Goal: Task Accomplishment & Management: Complete application form

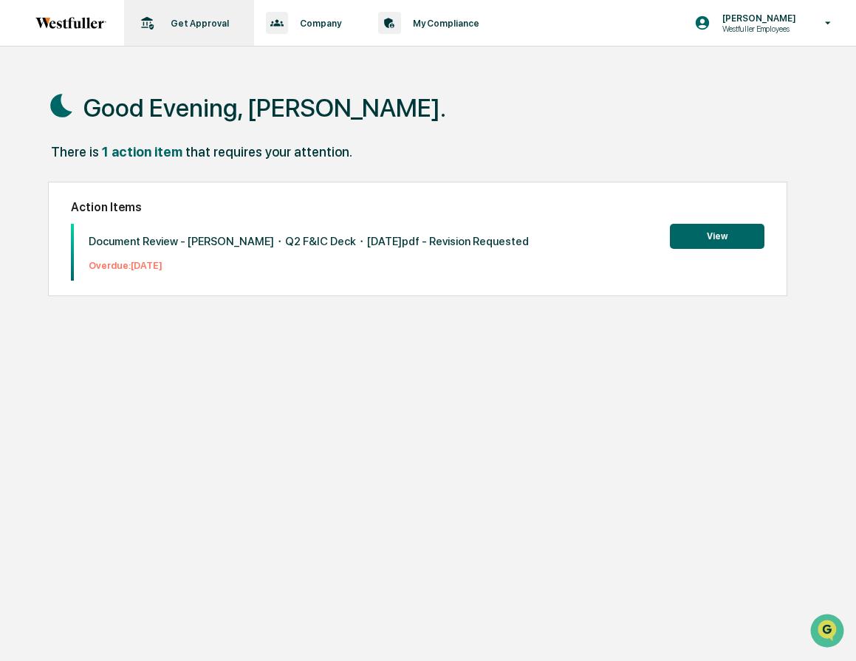
click at [190, 19] on p "Get Approval" at bounding box center [198, 23] width 78 height 11
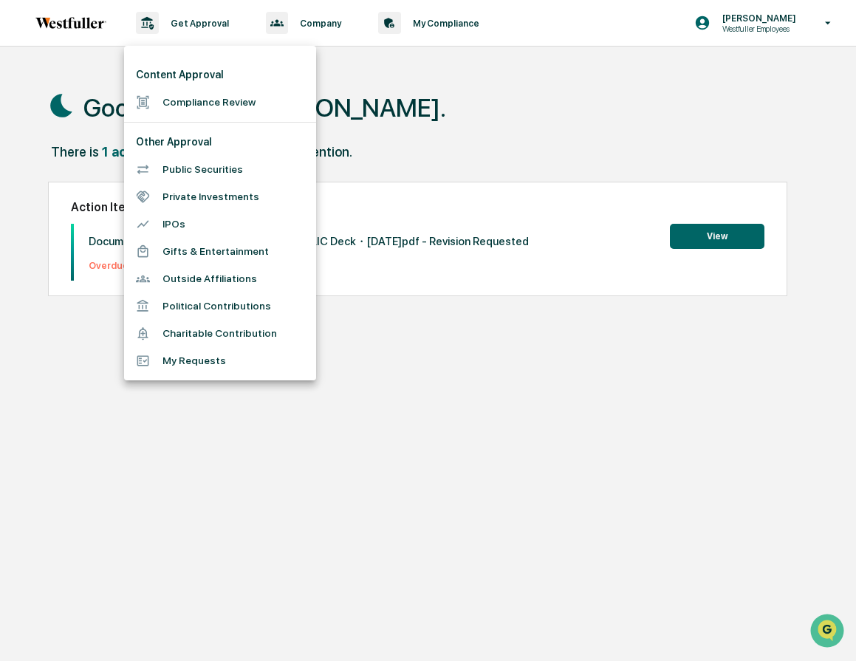
click at [188, 103] on li "Compliance Review" at bounding box center [220, 102] width 192 height 27
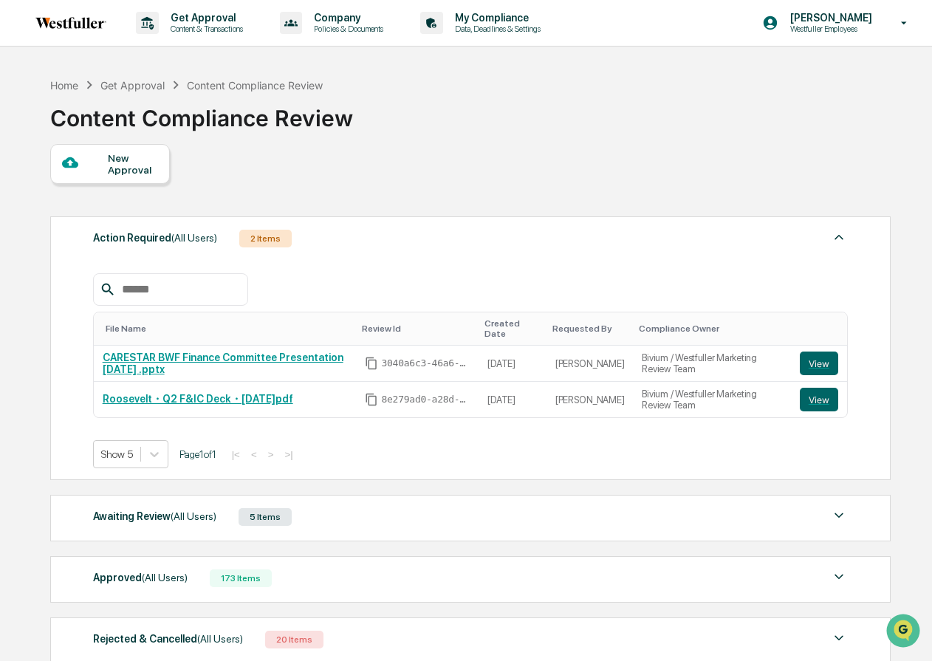
click at [114, 163] on div "New Approval" at bounding box center [132, 164] width 49 height 24
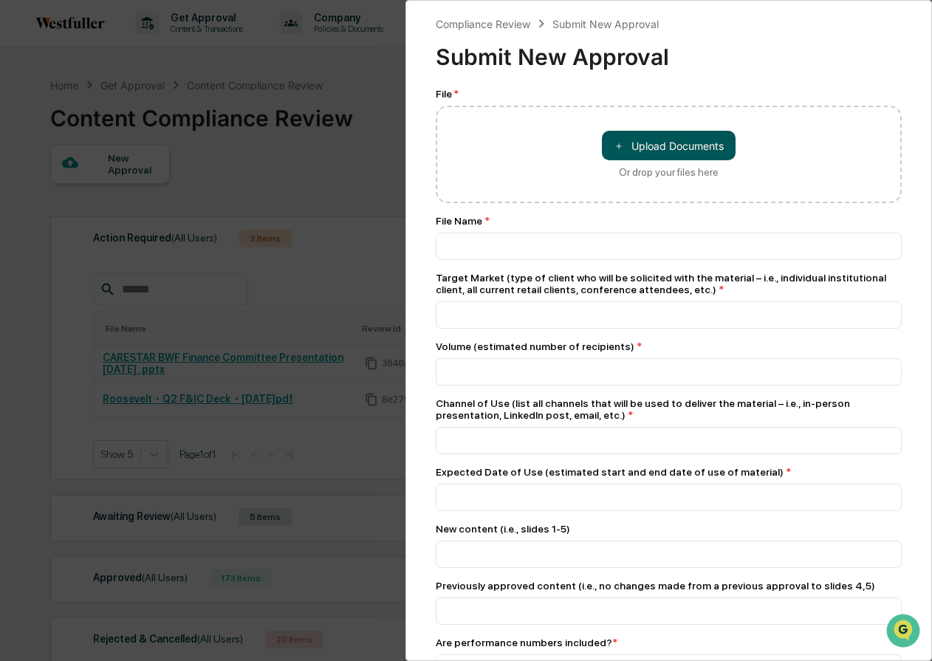
click at [668, 144] on button "＋ Upload Documents" at bounding box center [669, 146] width 134 height 30
type input "**********"
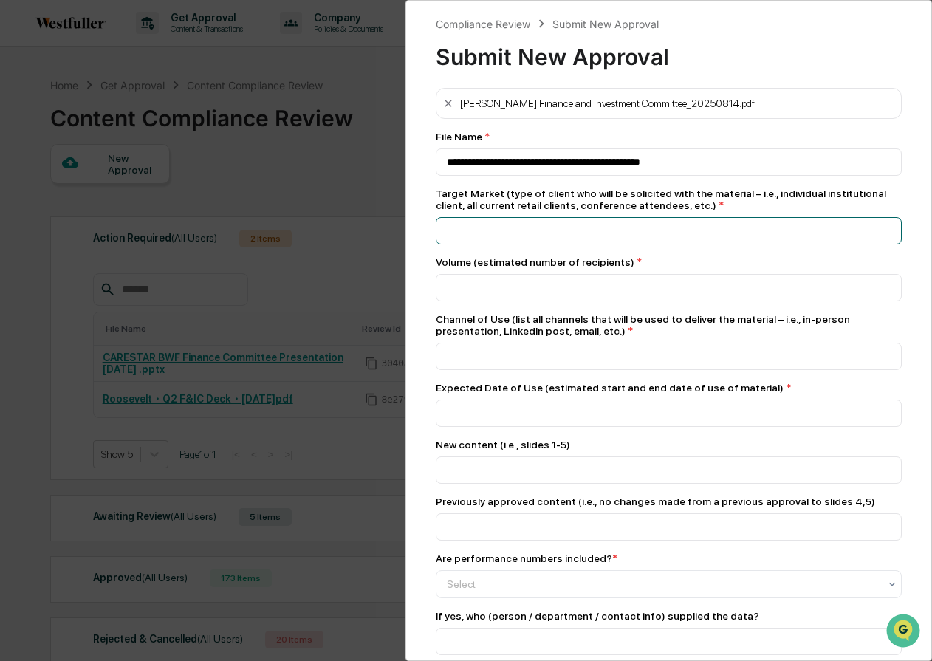
click at [728, 176] on input at bounding box center [669, 161] width 466 height 27
type input "**********"
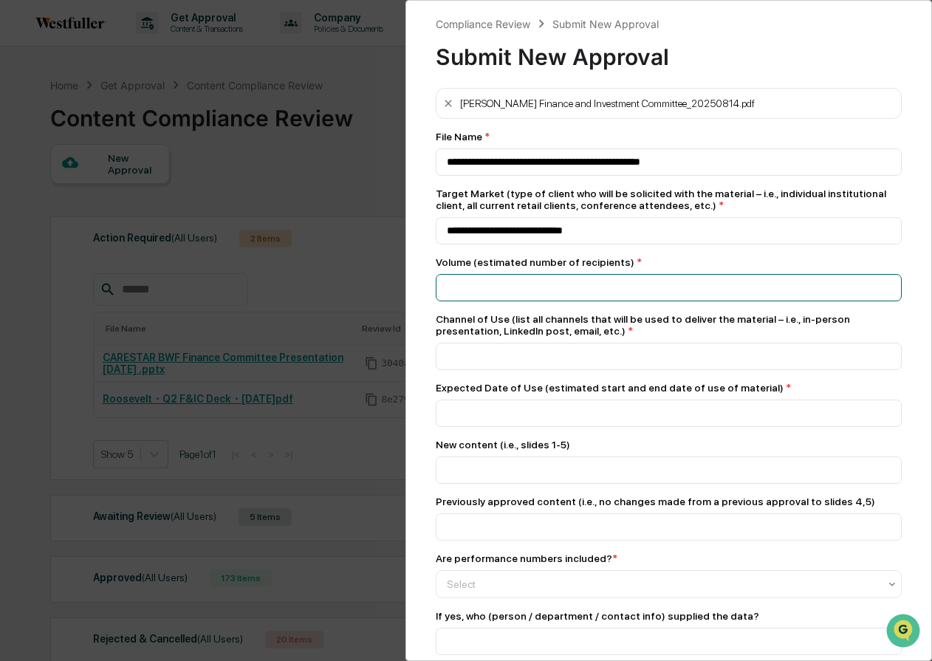
click at [704, 285] on input "number" at bounding box center [669, 287] width 466 height 27
type input "*"
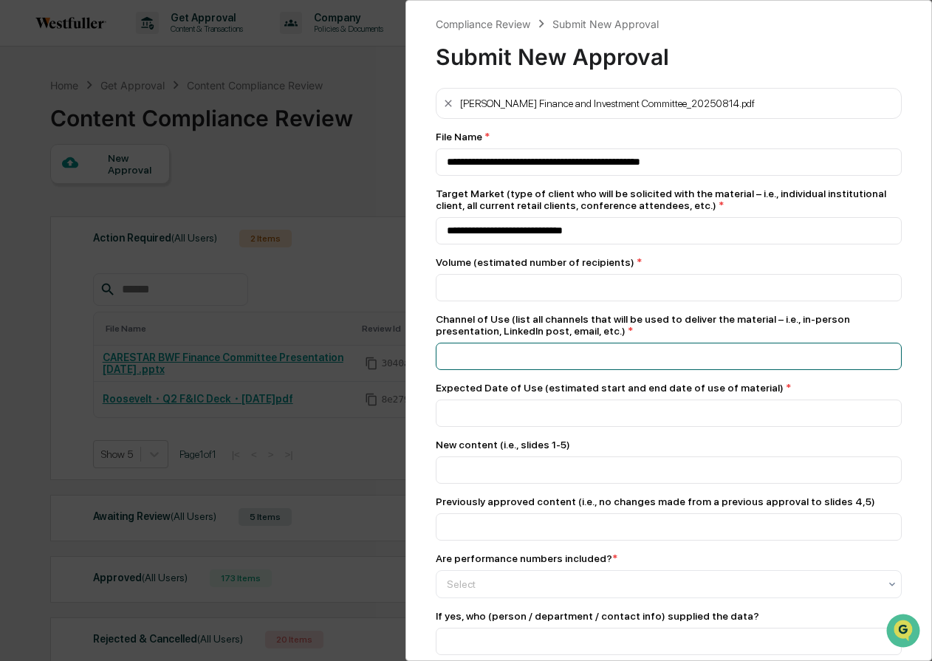
click at [664, 176] on input at bounding box center [669, 161] width 466 height 27
type input "**********"
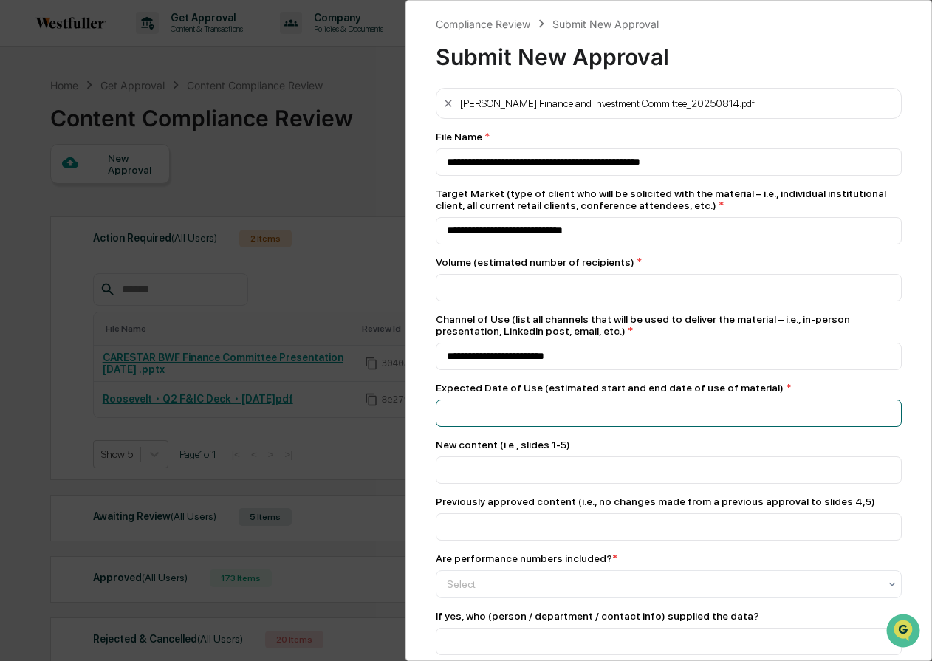
click at [655, 176] on input at bounding box center [669, 161] width 466 height 27
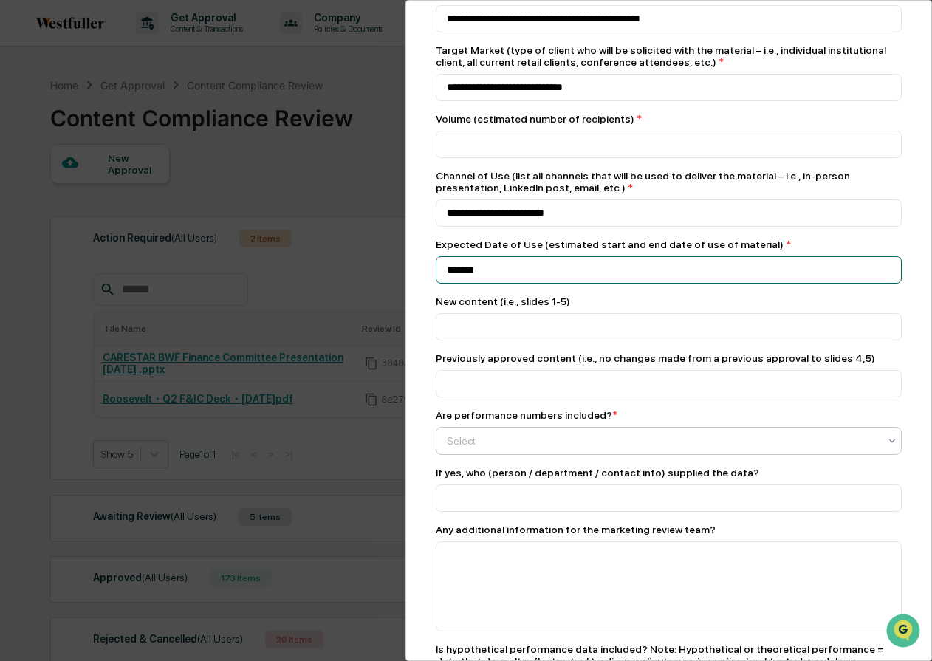
scroll to position [181, 0]
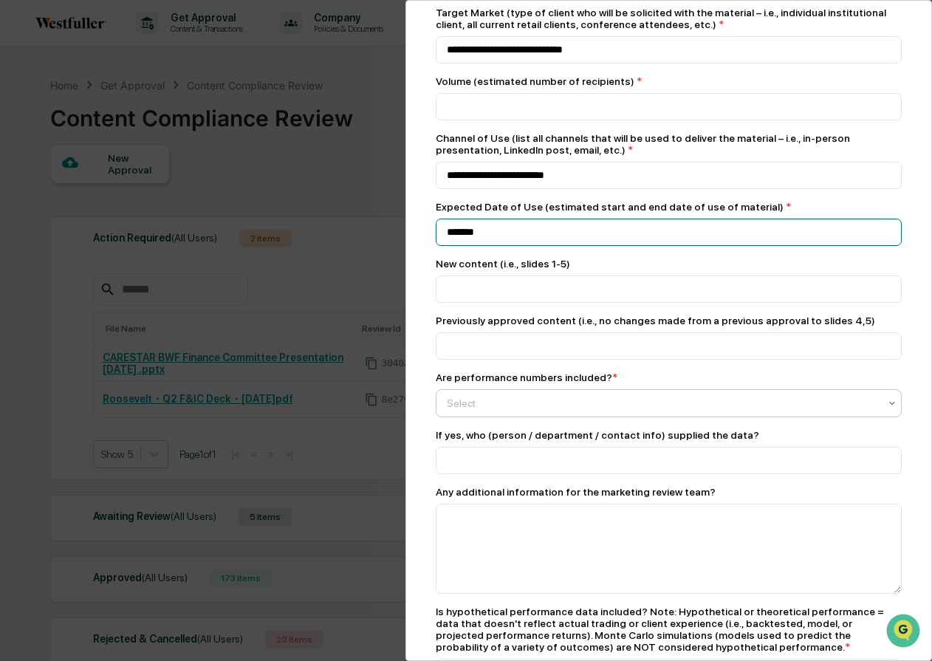
type input "*******"
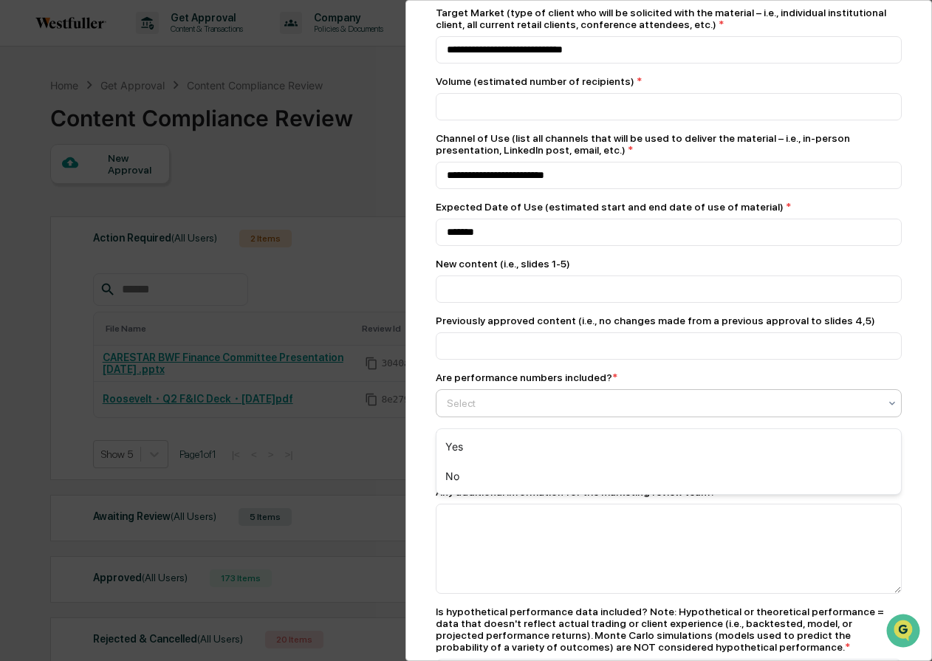
click at [684, 404] on div at bounding box center [663, 403] width 432 height 15
click at [667, 439] on div "Yes" at bounding box center [668, 447] width 464 height 30
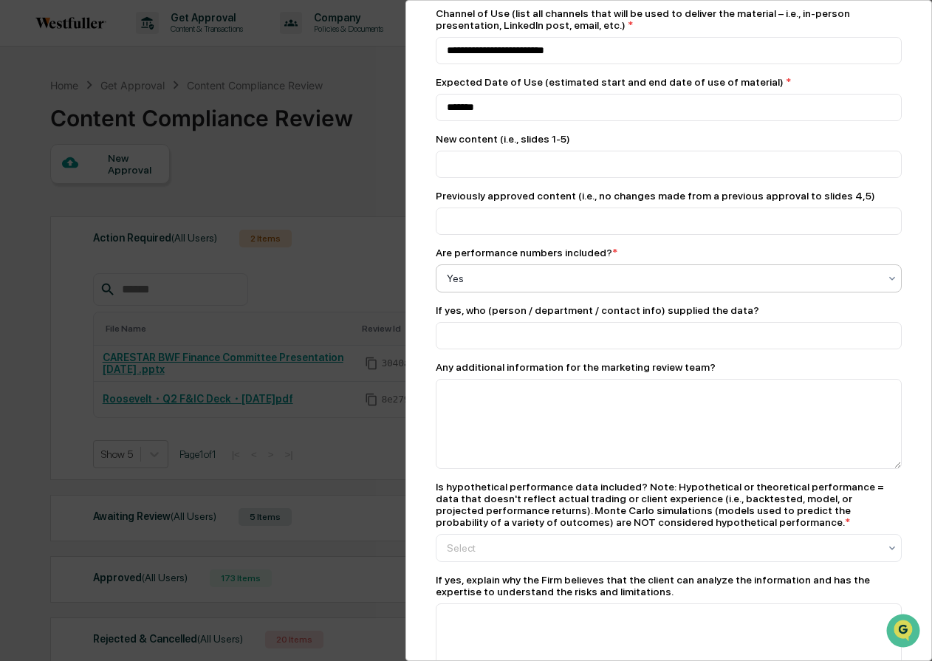
scroll to position [318, 0]
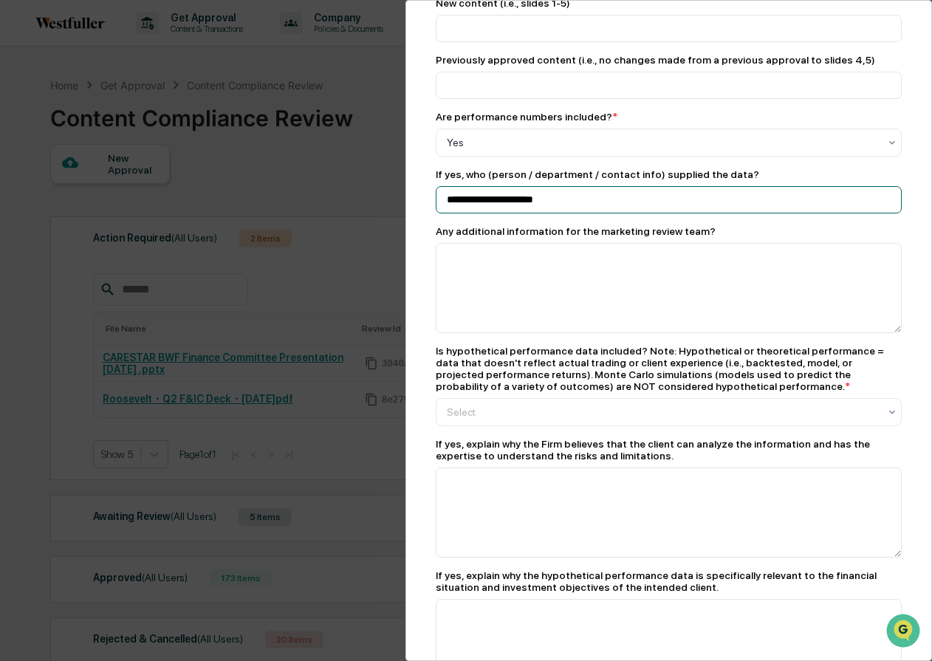
scroll to position [526, 0]
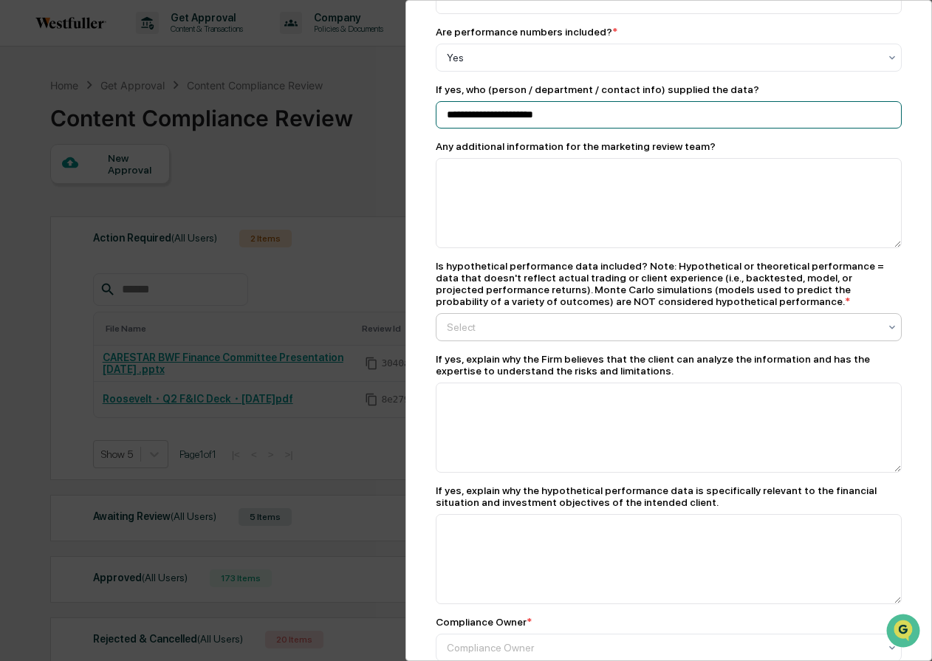
type input "**********"
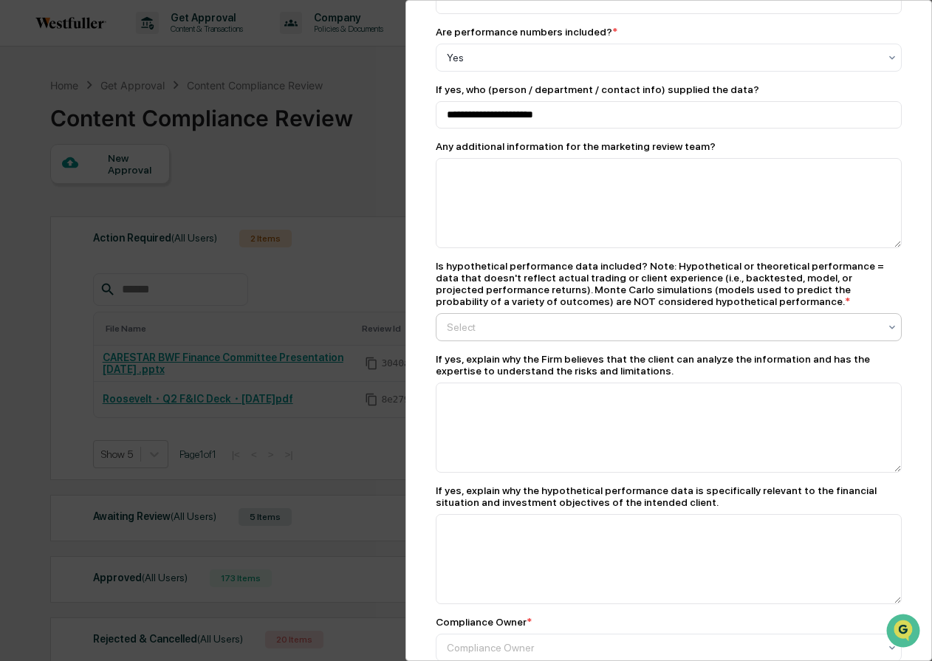
click at [680, 65] on div at bounding box center [663, 57] width 432 height 15
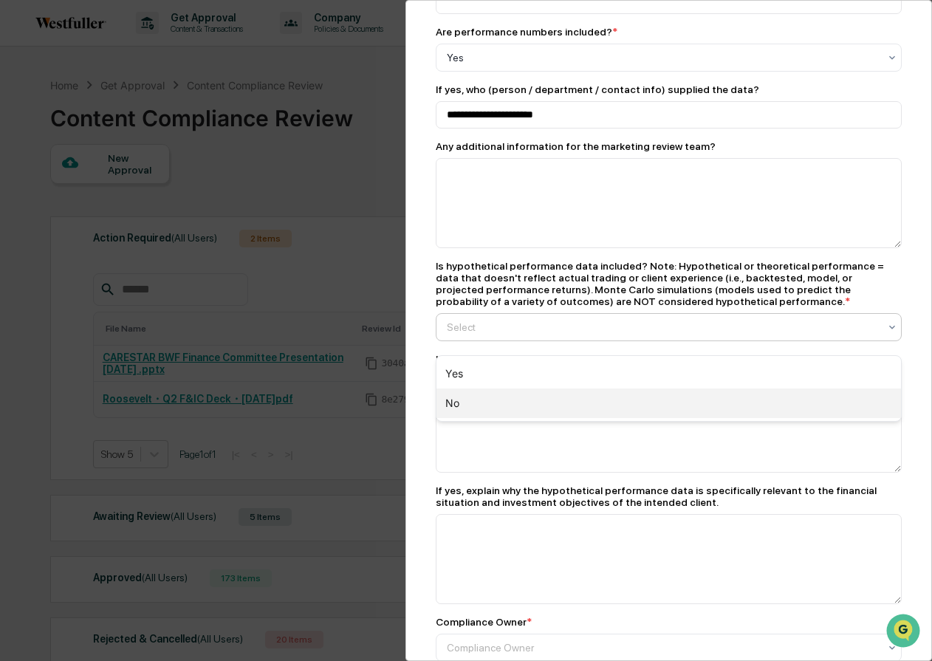
click at [659, 401] on div "No" at bounding box center [668, 403] width 464 height 30
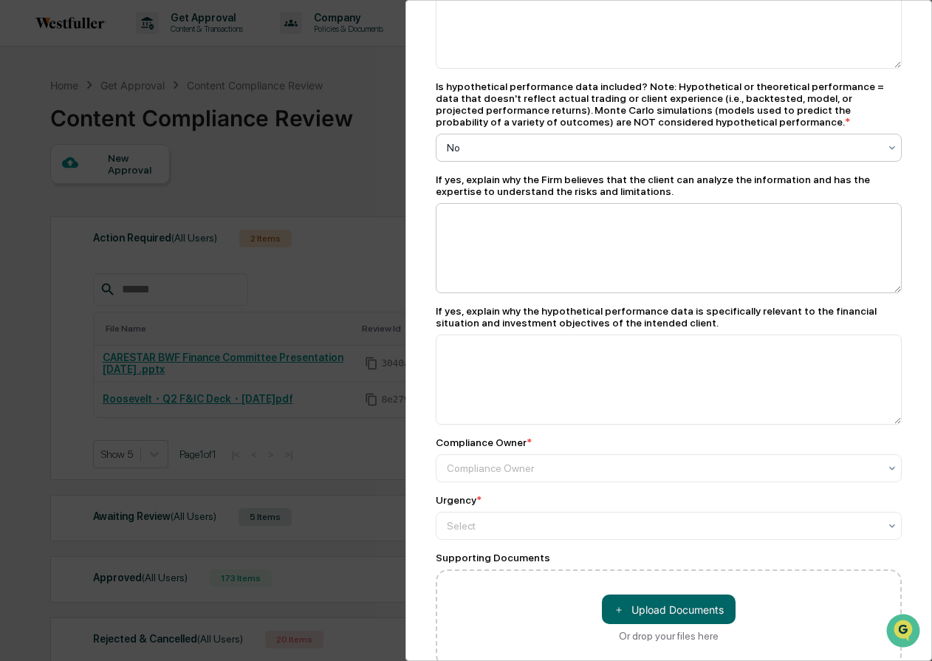
scroll to position [746, 0]
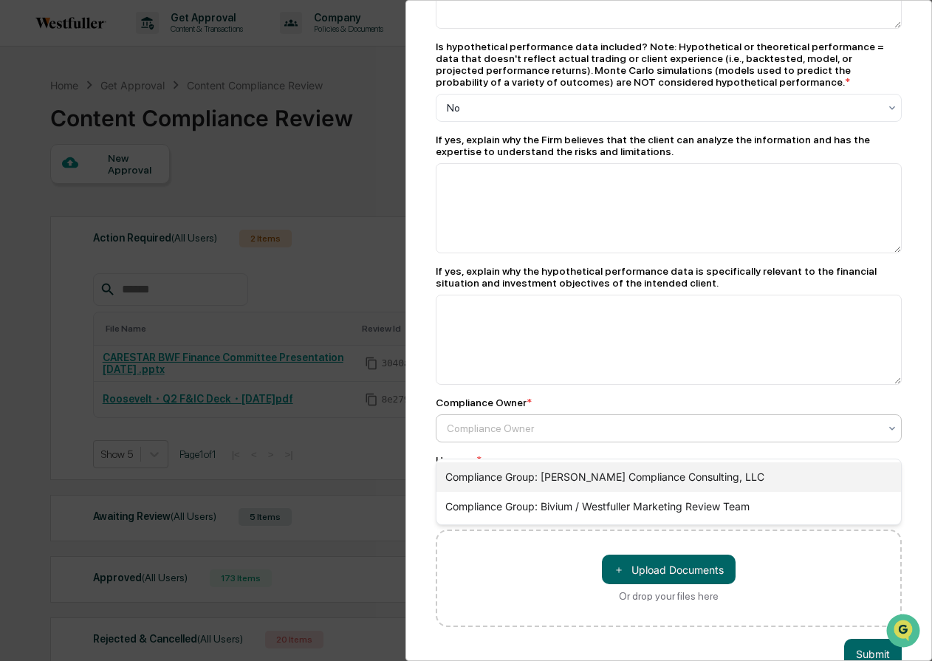
click at [615, 475] on div "Compliance Group: [PERSON_NAME] Compliance Consulting, LLC" at bounding box center [668, 477] width 464 height 30
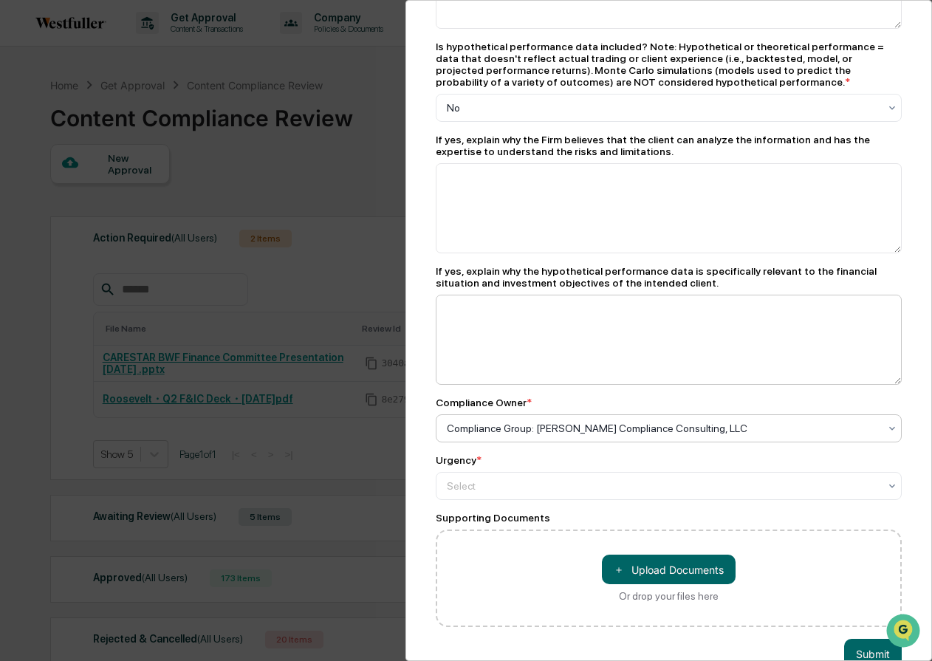
scroll to position [790, 0]
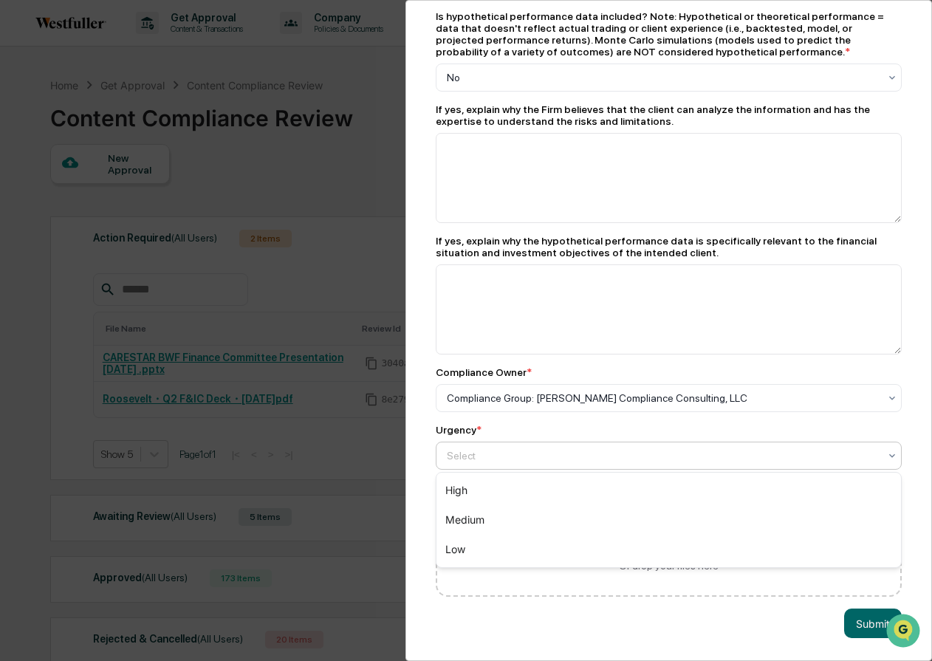
click at [611, 448] on div at bounding box center [663, 455] width 432 height 15
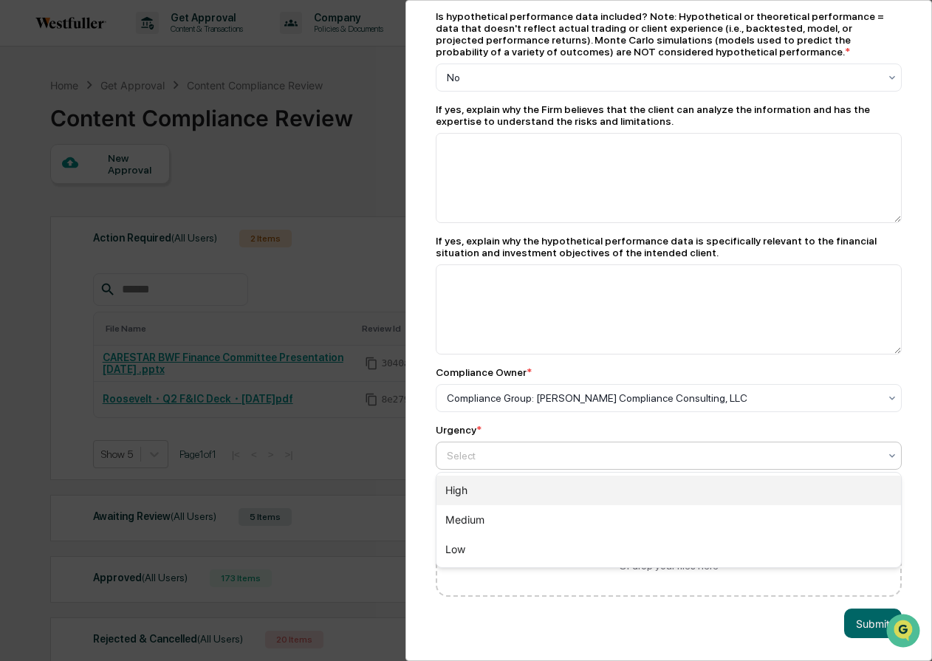
click at [589, 486] on div "High" at bounding box center [668, 490] width 464 height 30
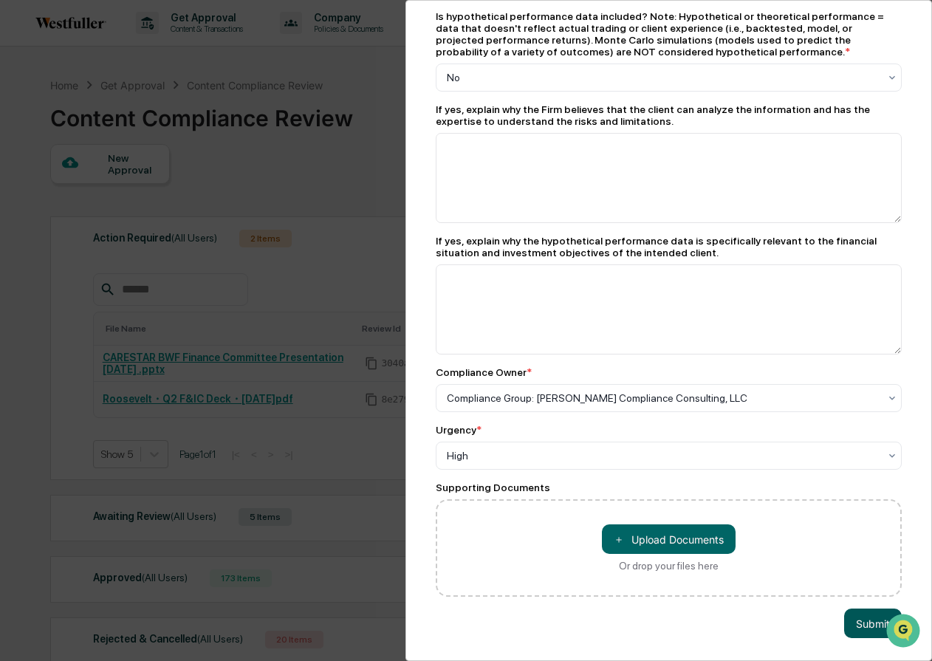
click at [855, 617] on button "Submit" at bounding box center [873, 623] width 58 height 30
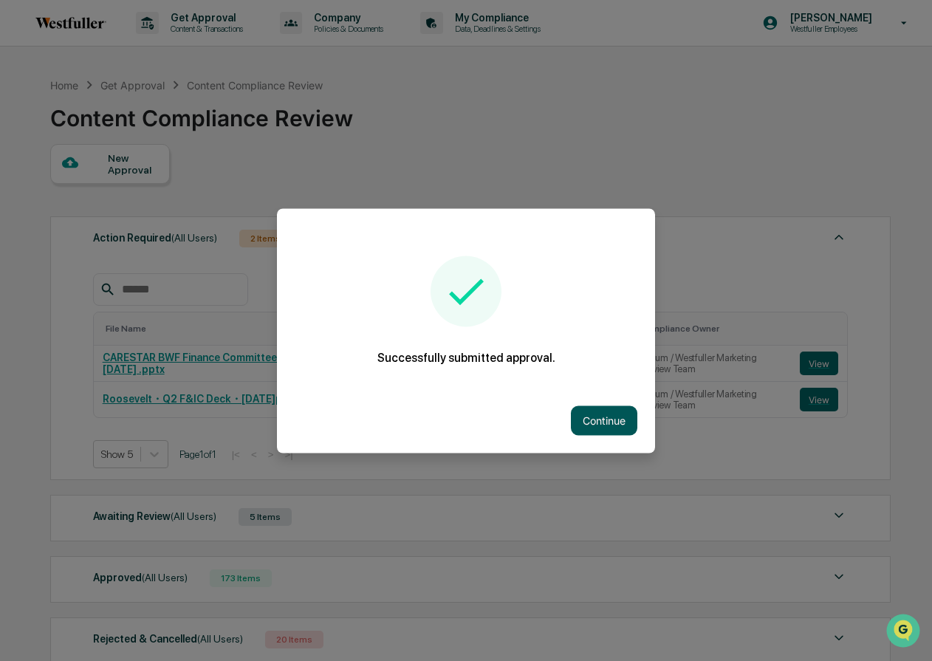
click at [600, 425] on button "Continue" at bounding box center [604, 420] width 66 height 30
